Goal: Task Accomplishment & Management: Manage account settings

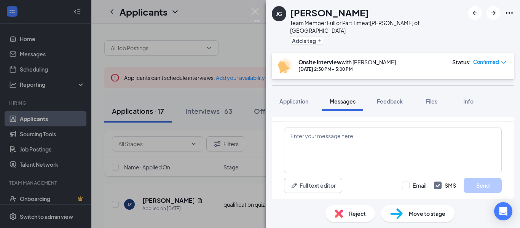
click at [181, 94] on div "[PERSON_NAME] Guy Team Member Full or Part Time at [GEOGRAPHIC_DATA][PERSON_NAM…" at bounding box center [260, 114] width 520 height 228
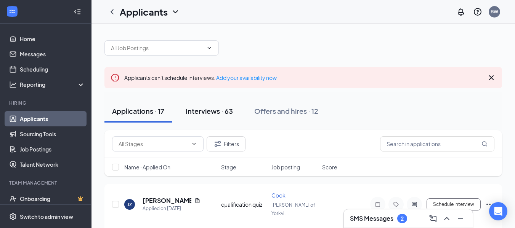
click at [225, 115] on div "Interviews · 63" at bounding box center [208, 111] width 47 height 10
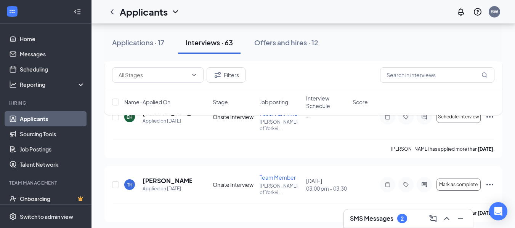
scroll to position [647, 0]
click at [168, 176] on h5 "[PERSON_NAME]" at bounding box center [167, 180] width 50 height 8
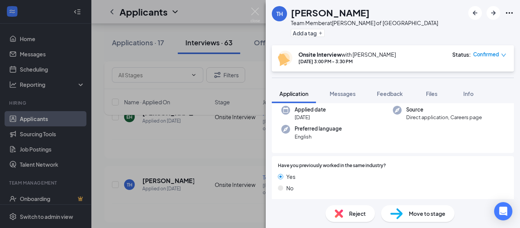
scroll to position [38, 0]
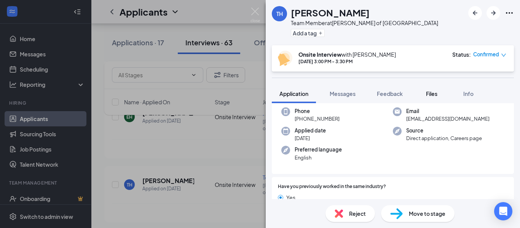
click at [437, 92] on span "Files" at bounding box center [431, 93] width 11 height 7
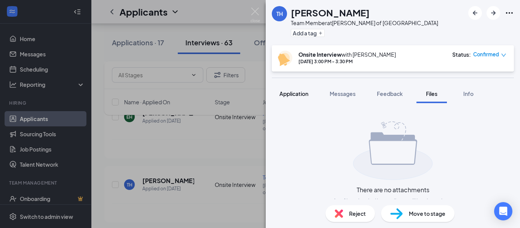
click at [297, 96] on span "Application" at bounding box center [294, 93] width 29 height 7
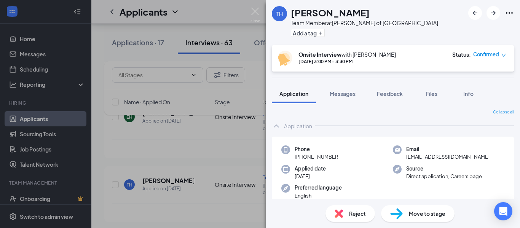
click at [252, 127] on div "TH [PERSON_NAME] Team Member at [GEOGRAPHIC_DATA][PERSON_NAME] of [GEOGRAPHIC_D…" at bounding box center [260, 114] width 520 height 228
